Goal: Transaction & Acquisition: Purchase product/service

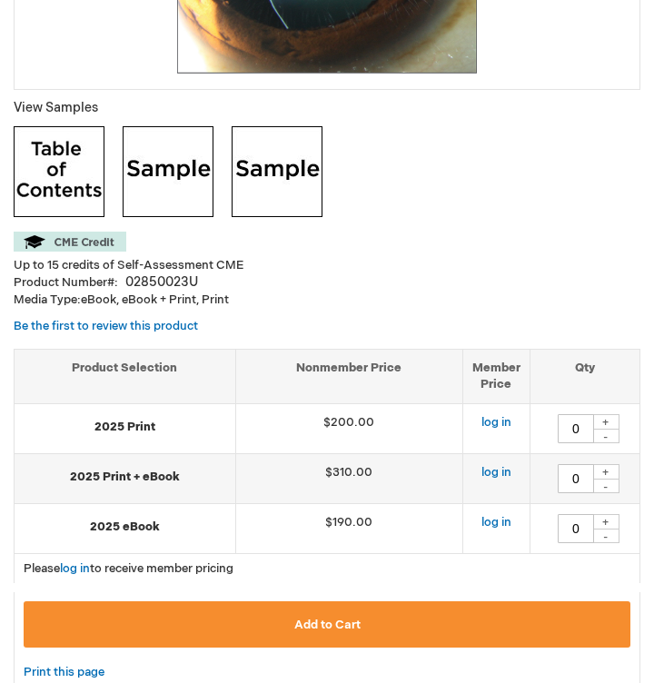
scroll to position [710, 0]
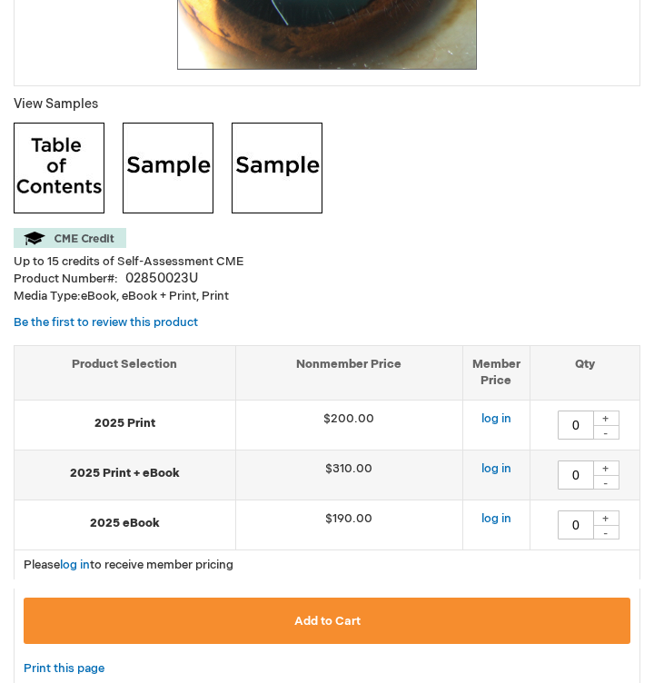
click at [603, 511] on div "+" at bounding box center [605, 517] width 27 height 15
type input "1"
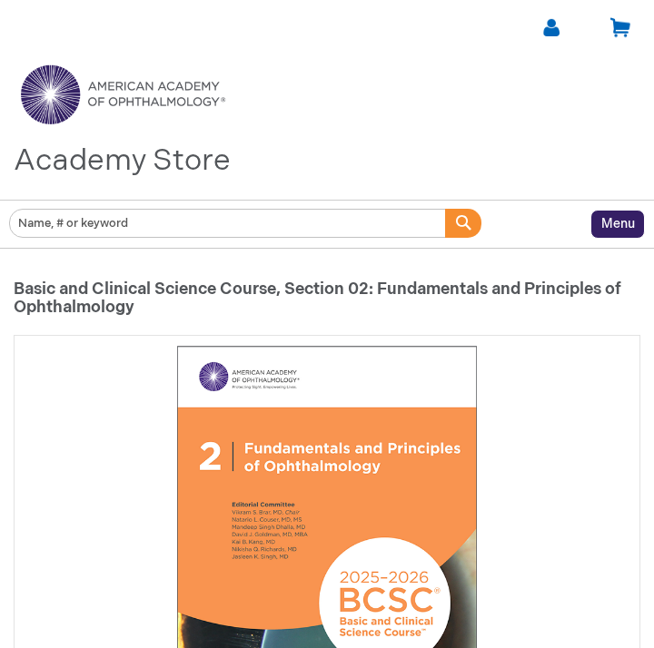
scroll to position [0, 0]
click at [616, 25] on link "My Cart" at bounding box center [633, 30] width 34 height 30
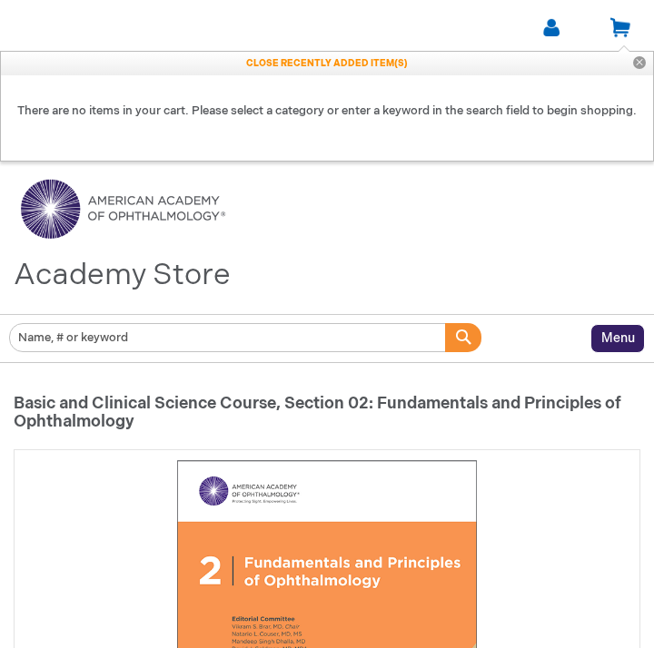
click at [634, 67] on button "Close" at bounding box center [639, 64] width 27 height 24
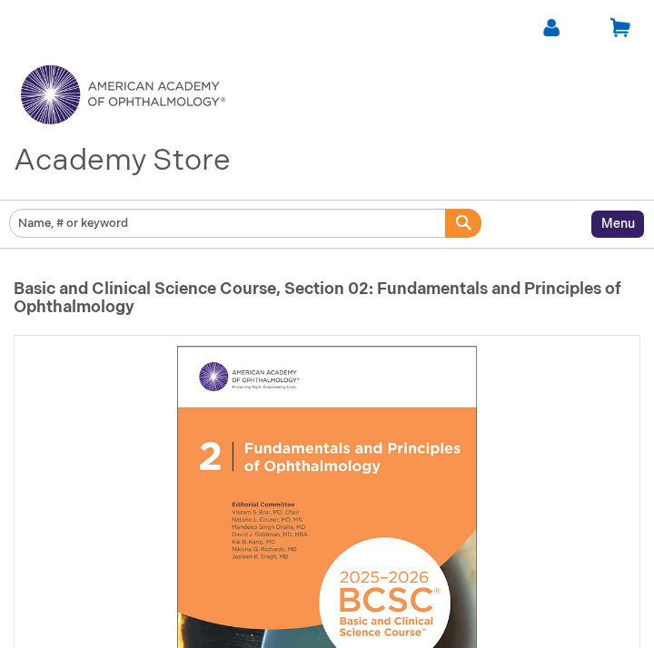
click at [636, 199] on div "Toggle Nav Academy Store" at bounding box center [327, 126] width 654 height 145
click at [622, 219] on span "Menu" at bounding box center [618, 223] width 34 height 15
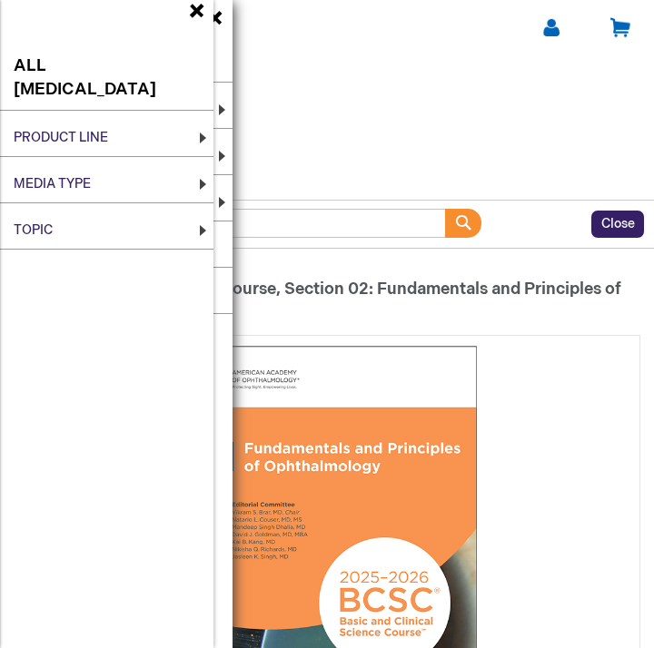
click at [200, 13] on ul "All Patient Education Product Line Patient Education Spanish Language Media Typ…" at bounding box center [106, 324] width 213 height 648
click at [189, 13] on ul "All Patient Education Product Line Patient Education Spanish Language Media Typ…" at bounding box center [106, 324] width 213 height 648
click at [301, 64] on div "Toggle Nav Academy Store" at bounding box center [327, 126] width 654 height 145
click at [548, 300] on h1 "Basic and Clinical Science Course, Section 02: Fundamentals and Principles of O…" at bounding box center [327, 299] width 626 height 36
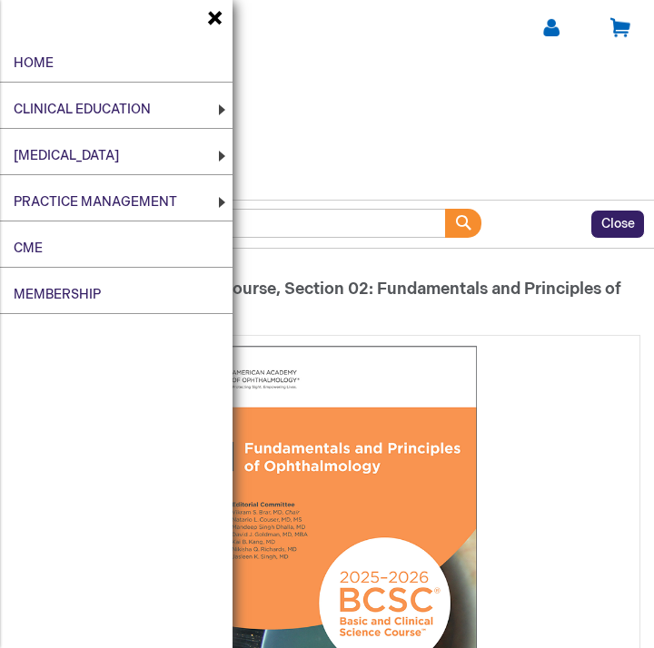
click at [548, 300] on h1 "Basic and Clinical Science Course, Section 02: Fundamentals and Principles of O…" at bounding box center [327, 299] width 626 height 36
click at [220, 28] on span at bounding box center [209, 22] width 27 height 27
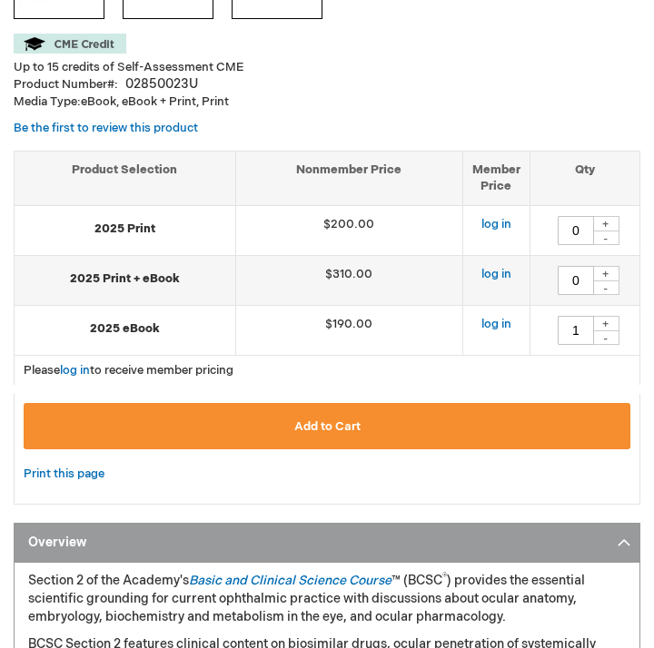
scroll to position [906, 0]
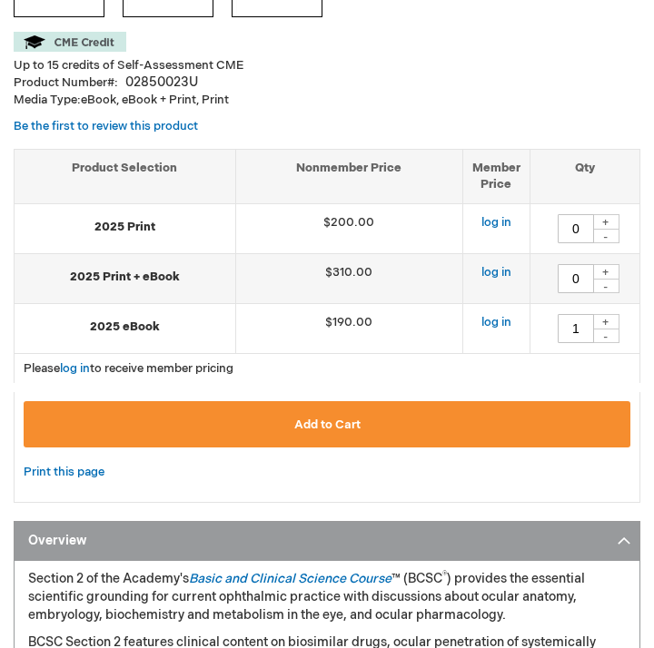
click at [478, 415] on button "Add to Cart" at bounding box center [327, 424] width 606 height 46
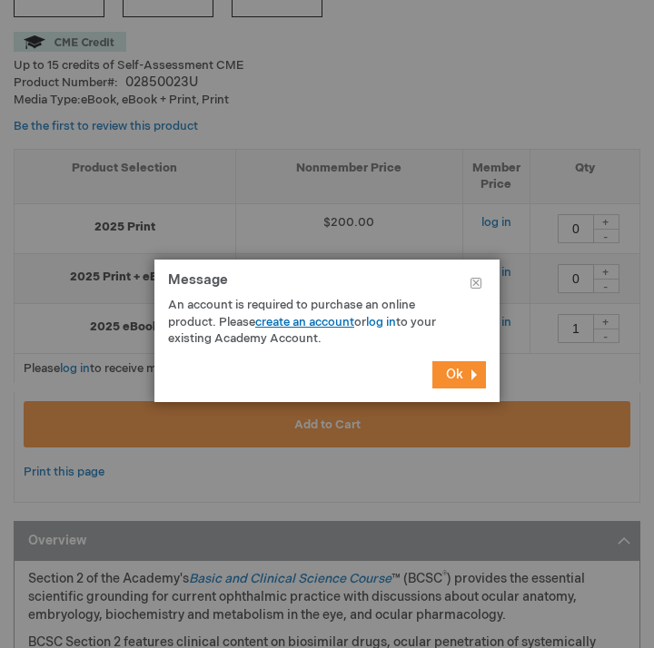
click at [339, 319] on link "create an account" at bounding box center [304, 322] width 99 height 15
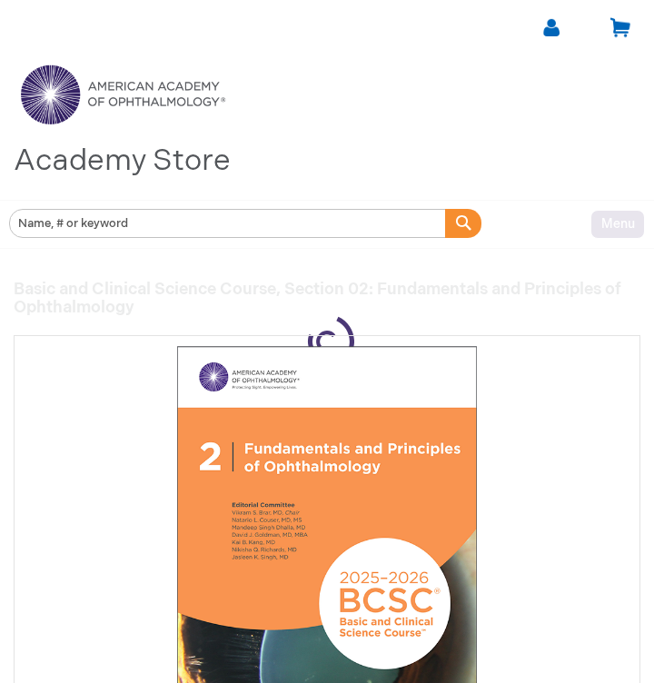
type input "0"
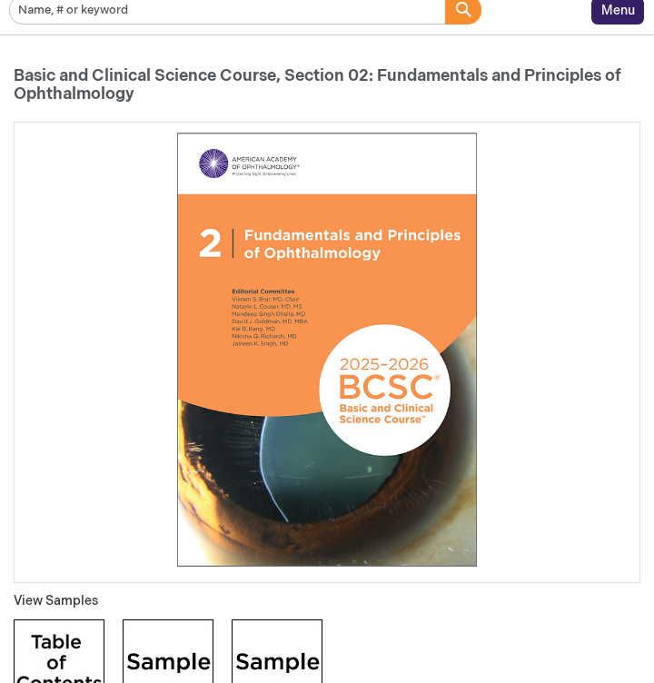
scroll to position [209, 0]
